Goal: Transaction & Acquisition: Book appointment/travel/reservation

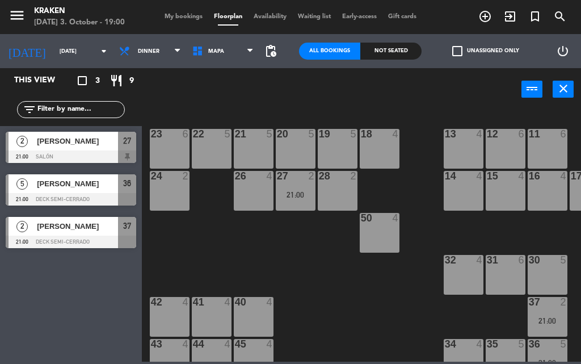
click at [254, 152] on div "21 5" at bounding box center [254, 149] width 40 height 40
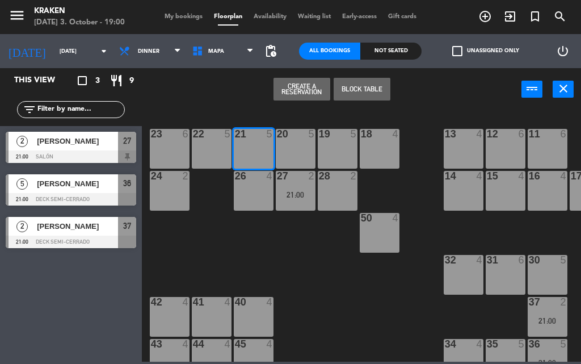
click at [296, 86] on button "Create a Reservation" at bounding box center [302, 89] width 57 height 23
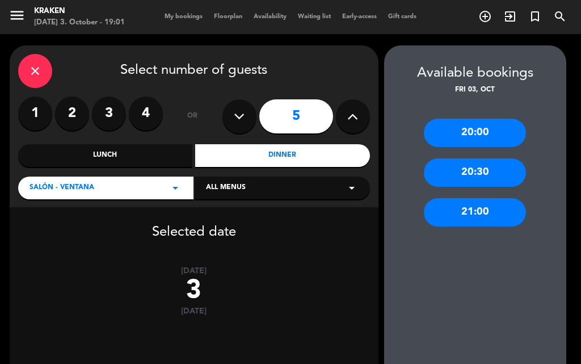
click at [250, 120] on button at bounding box center [240, 116] width 34 height 34
click at [237, 121] on icon at bounding box center [239, 116] width 11 height 17
click at [139, 111] on label "4" at bounding box center [146, 114] width 34 height 34
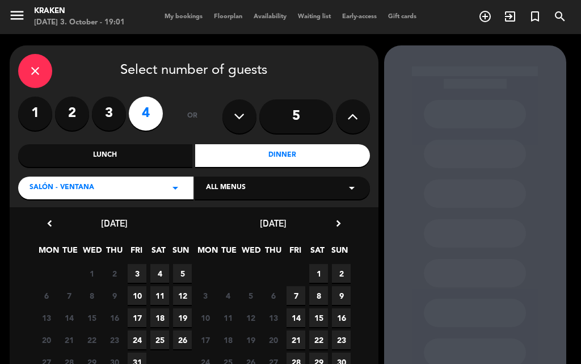
click at [146, 263] on div "29 30 1 2 3 4 5" at bounding box center [114, 273] width 159 height 22
click at [144, 268] on span "3" at bounding box center [137, 273] width 19 height 19
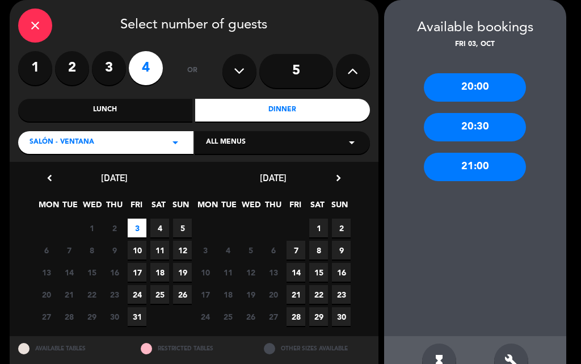
click at [472, 170] on div "21:00" at bounding box center [475, 167] width 102 height 28
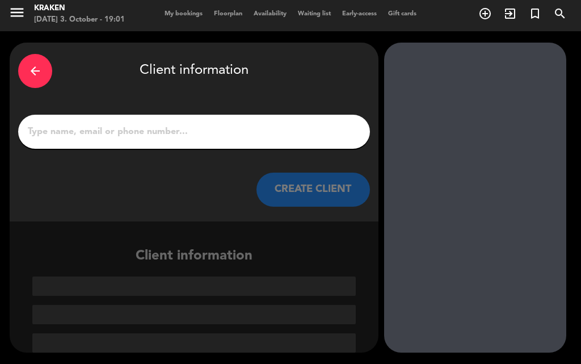
click at [220, 121] on div at bounding box center [194, 132] width 352 height 34
click at [217, 121] on div at bounding box center [194, 132] width 352 height 34
click at [216, 128] on input "1" at bounding box center [194, 132] width 335 height 16
click at [161, 131] on input "1" at bounding box center [194, 132] width 335 height 16
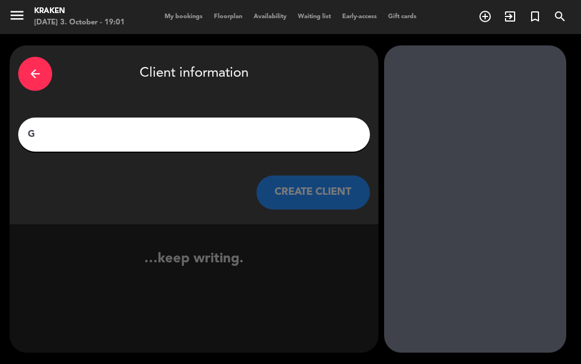
scroll to position [0, 0]
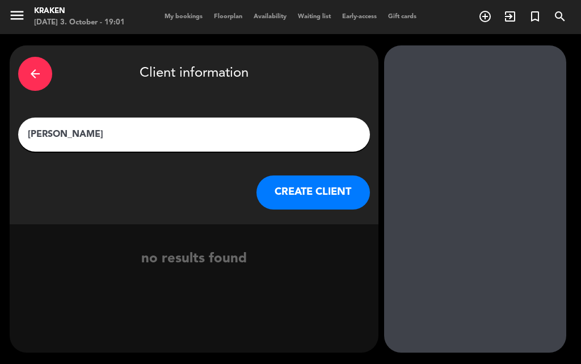
type input "[PERSON_NAME]"
click at [319, 200] on button "CREATE CLIENT" at bounding box center [314, 192] width 114 height 34
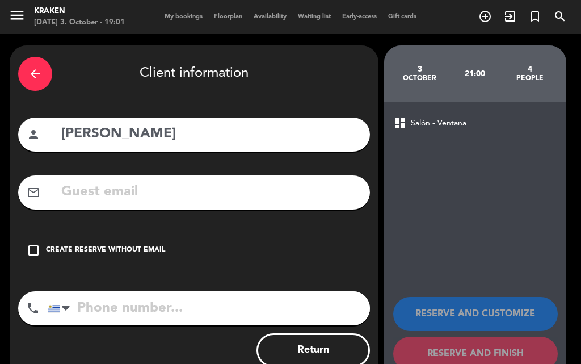
click at [107, 240] on div "check_box_outline_blank Create reserve without email" at bounding box center [194, 250] width 352 height 34
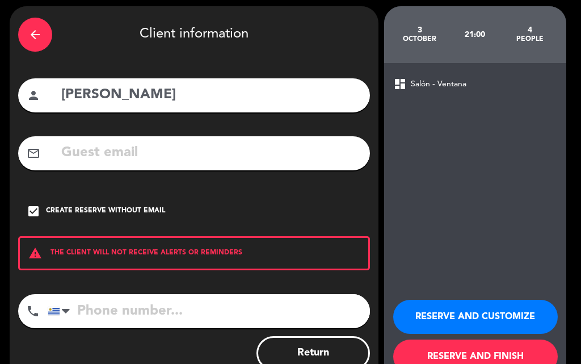
scroll to position [74, 0]
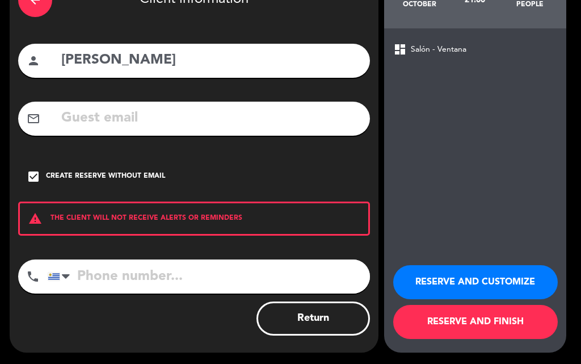
click at [462, 321] on button "RESERVE AND FINISH" at bounding box center [475, 322] width 165 height 34
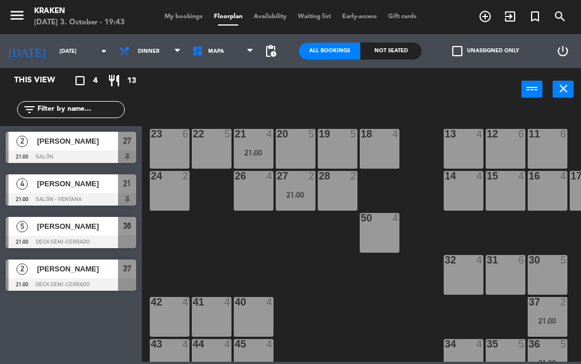
click at [305, 236] on div "23 6 22 5 21 4 21:00 20 5 19 5 18 4 11 6 12 6 13 4 24 2 26 4 27 2 21:00 28 2 14…" at bounding box center [365, 234] width 434 height 253
click at [71, 230] on span "[PERSON_NAME]" at bounding box center [77, 226] width 81 height 12
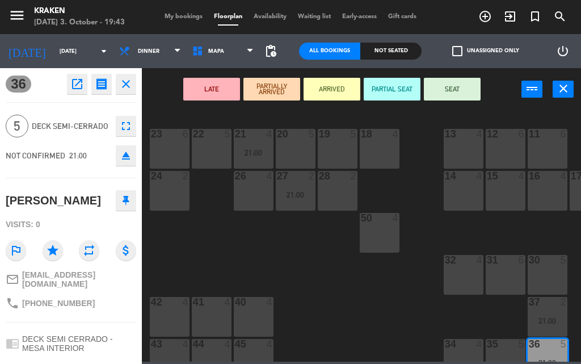
click at [129, 89] on icon "close" at bounding box center [126, 84] width 14 height 14
